Goal: Book appointment/travel/reservation

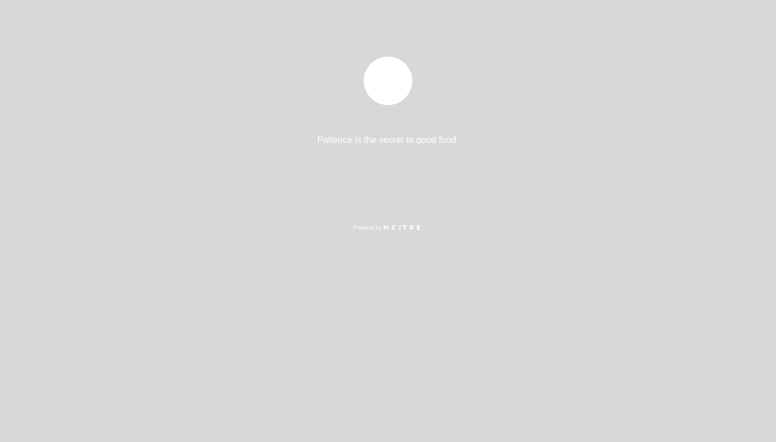
select select "es"
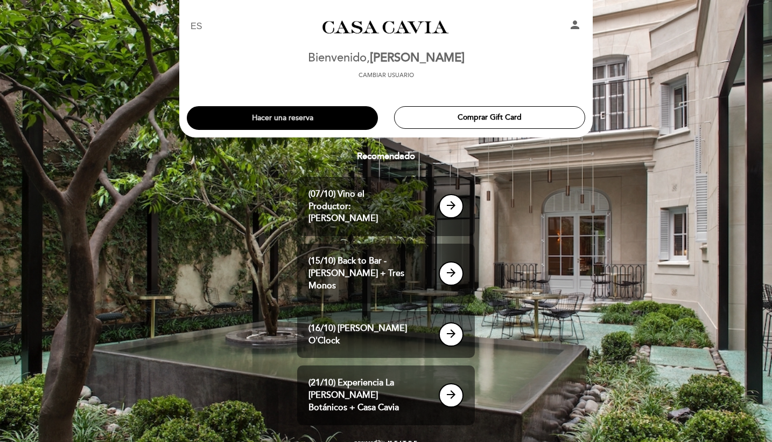
click at [352, 123] on button "Hacer una reserva" at bounding box center [282, 118] width 191 height 24
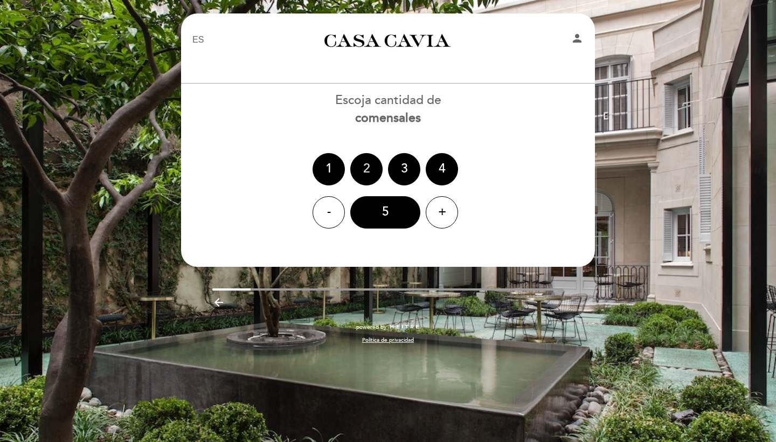
click at [364, 162] on div "2" at bounding box center [366, 169] width 32 height 32
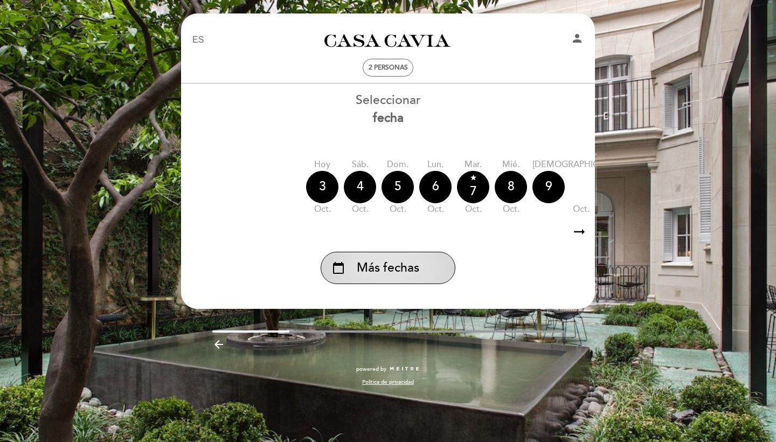
click at [373, 254] on div "calendar_today Más fechas" at bounding box center [387, 268] width 135 height 32
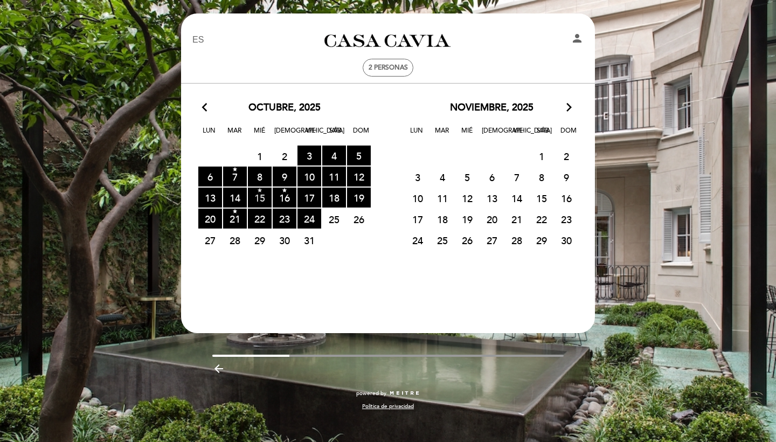
click at [261, 197] on span "star 15 RESERVAS DISPONIBLES" at bounding box center [260, 197] width 24 height 20
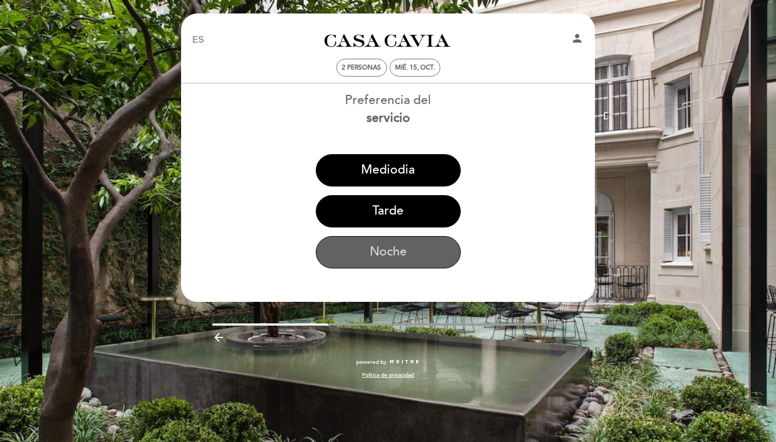
click at [389, 264] on button "Noche" at bounding box center [388, 252] width 145 height 32
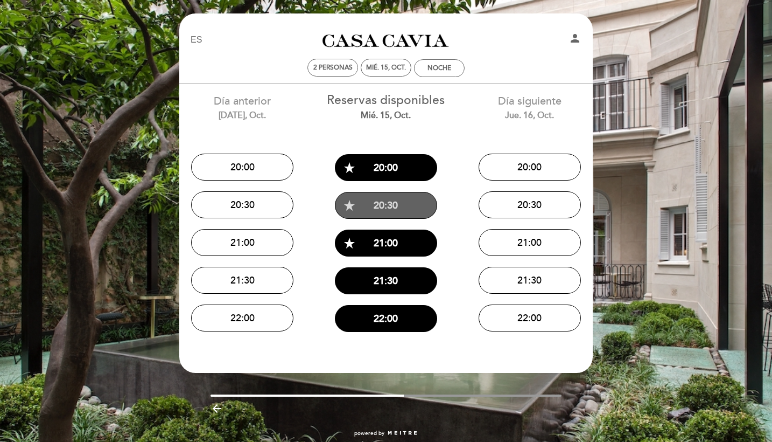
click at [373, 207] on button "star_rate 20:30" at bounding box center [386, 205] width 102 height 27
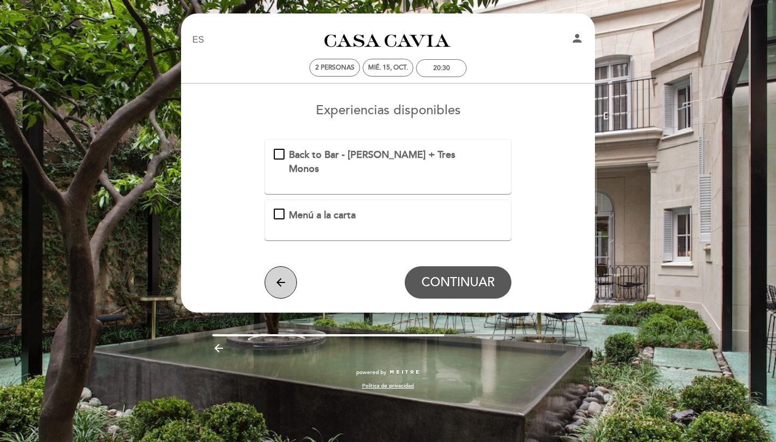
click at [283, 276] on icon "arrow_back" at bounding box center [280, 282] width 13 height 13
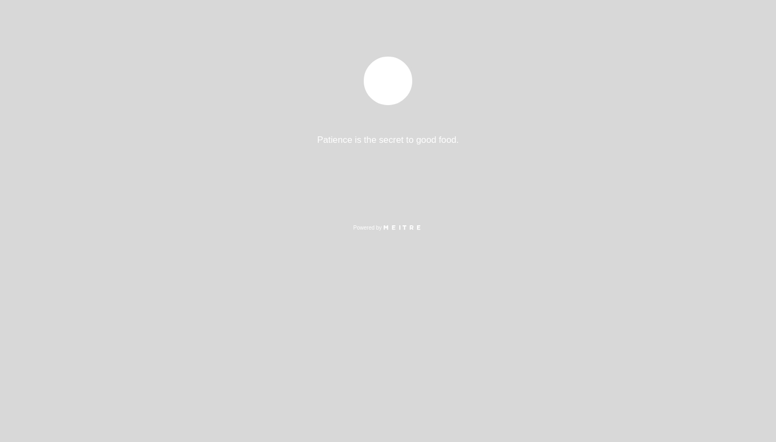
select select "es"
